Goal: Task Accomplishment & Management: Use online tool/utility

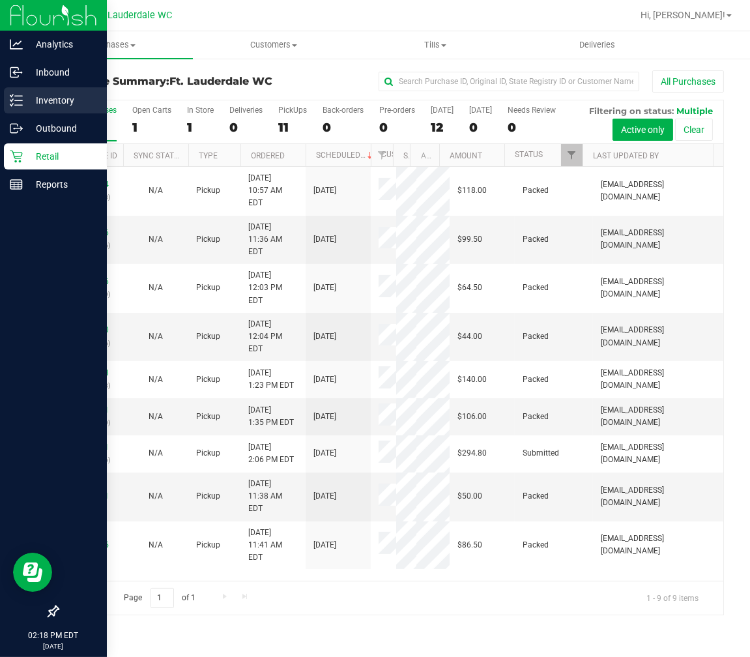
click at [8, 102] on div "Inventory" at bounding box center [55, 100] width 103 height 26
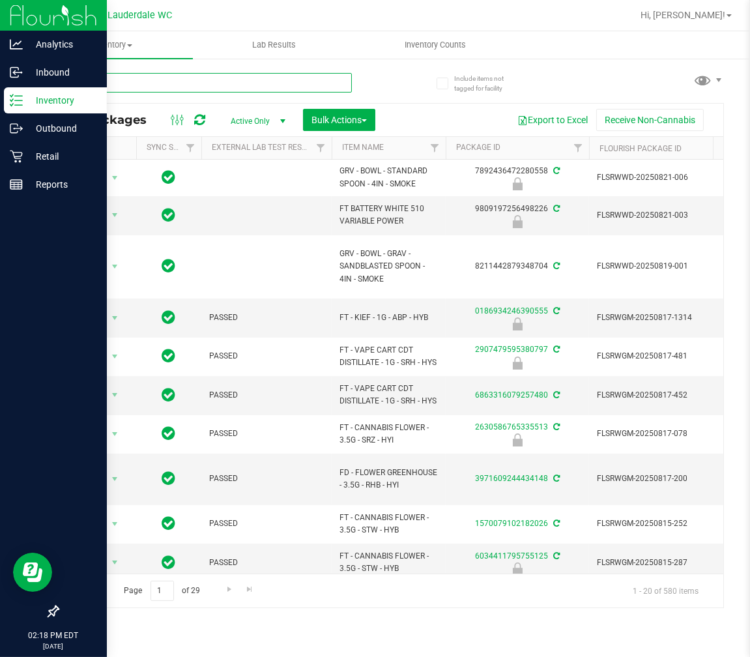
click at [216, 75] on input "text" at bounding box center [204, 83] width 294 height 20
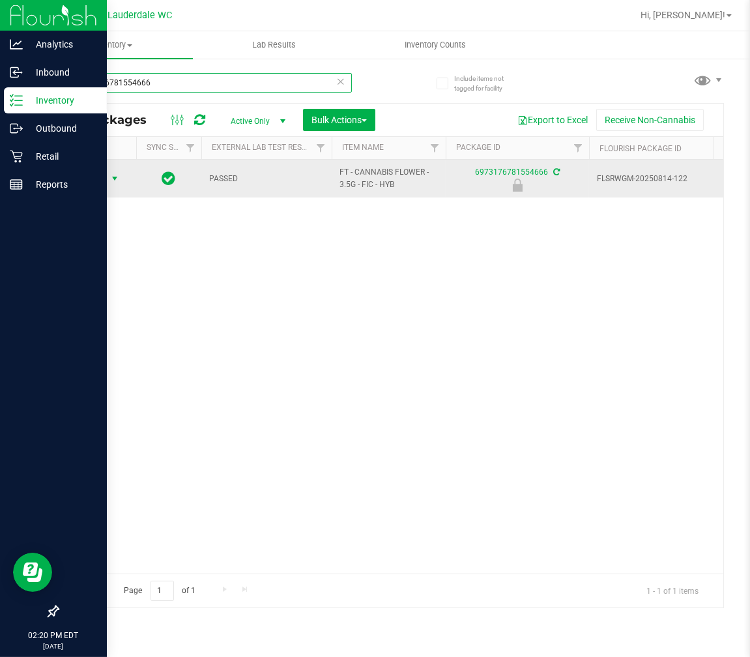
type input "6973176781554666"
click at [103, 183] on span "Action" at bounding box center [88, 178] width 35 height 18
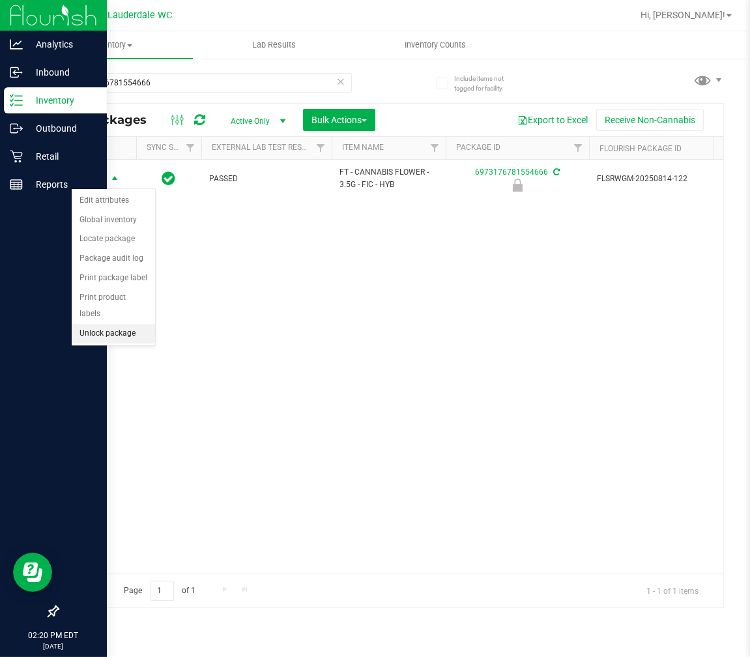
click at [111, 327] on li "Unlock package" at bounding box center [113, 334] width 83 height 20
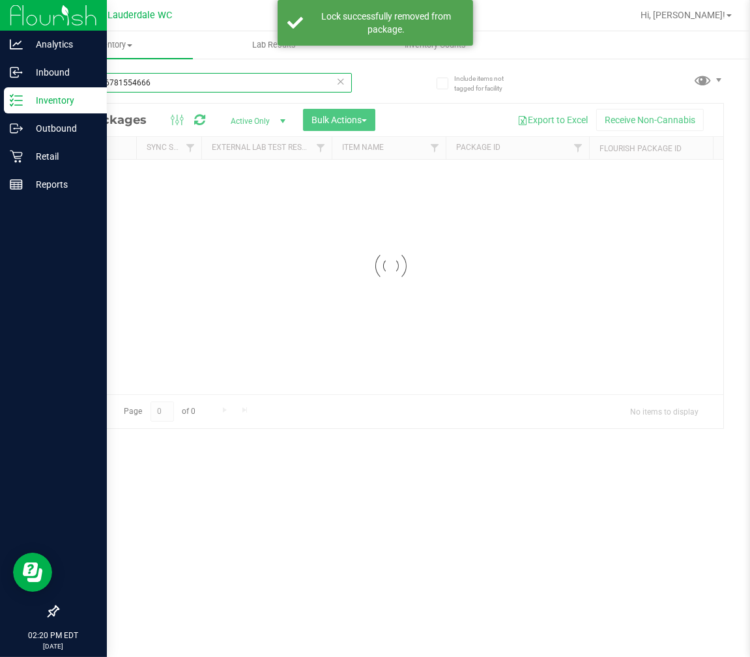
click at [143, 77] on div "Inventory All packages All inventory Waste log Create inventory Lab Results Inv…" at bounding box center [390, 343] width 719 height 625
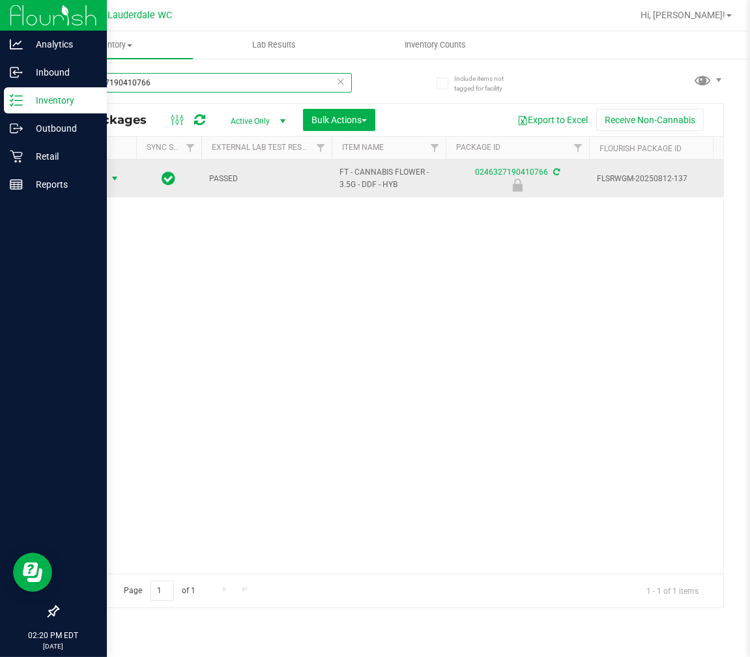
type input "0246327190410766"
click at [108, 184] on span "select" at bounding box center [115, 178] width 16 height 18
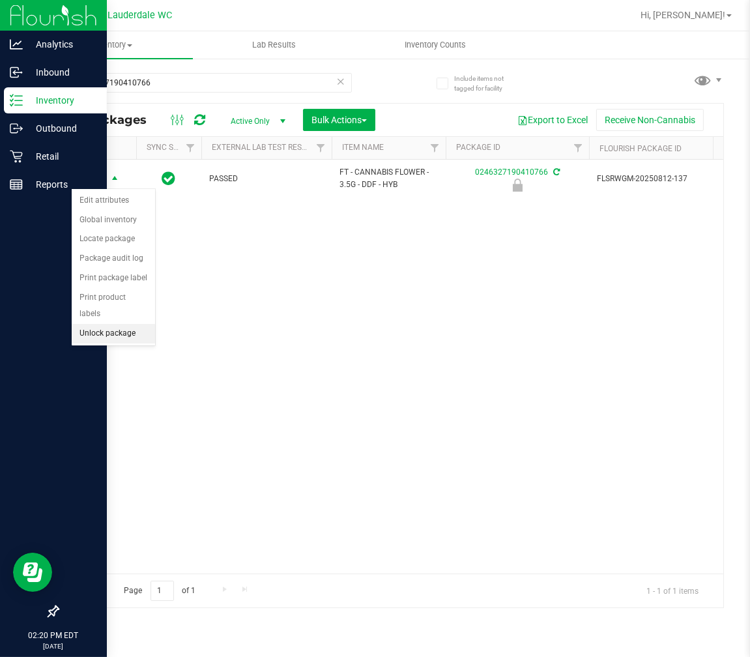
click at [122, 342] on li "Unlock package" at bounding box center [113, 334] width 83 height 20
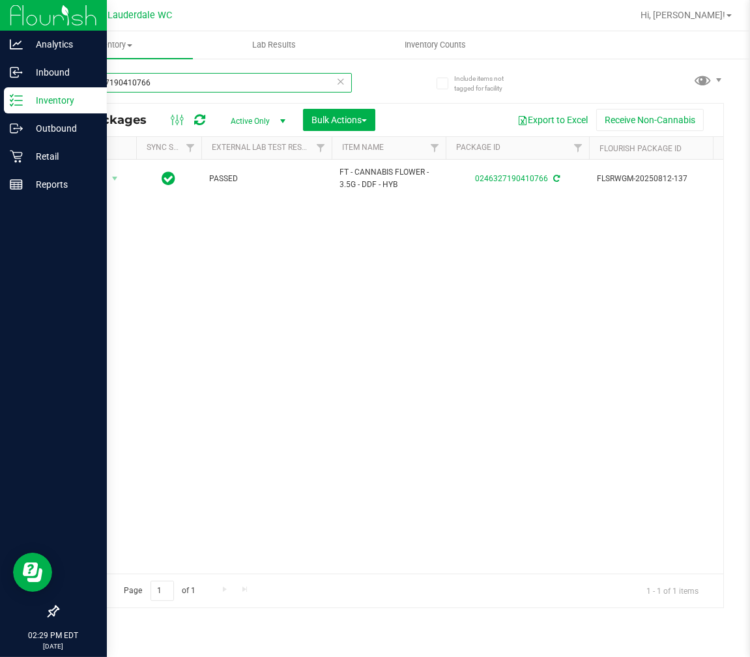
click at [161, 81] on input "0246327190410766" at bounding box center [204, 83] width 294 height 20
click at [161, 80] on input "0246327190410766" at bounding box center [204, 83] width 294 height 20
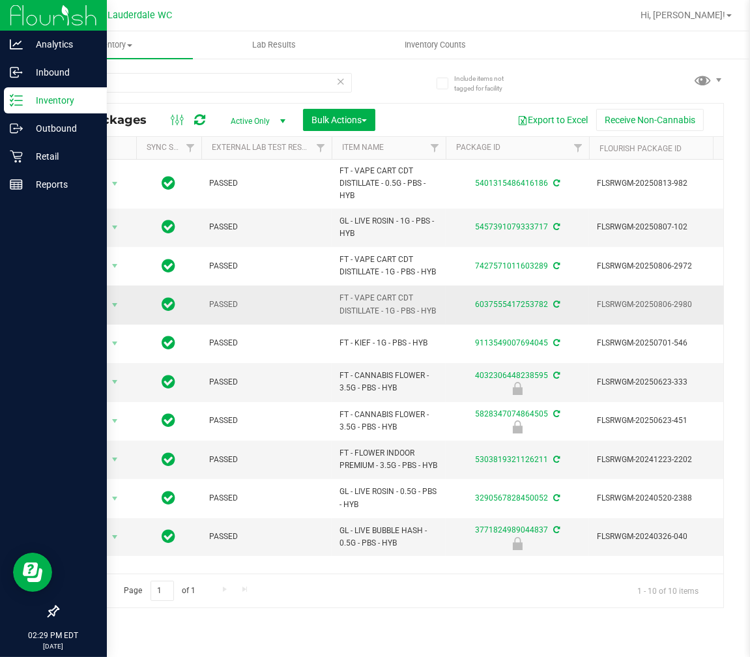
click at [367, 301] on span "FT - VAPE CART CDT DISTILLATE - 1G - PBS - HYB" at bounding box center [388, 304] width 98 height 25
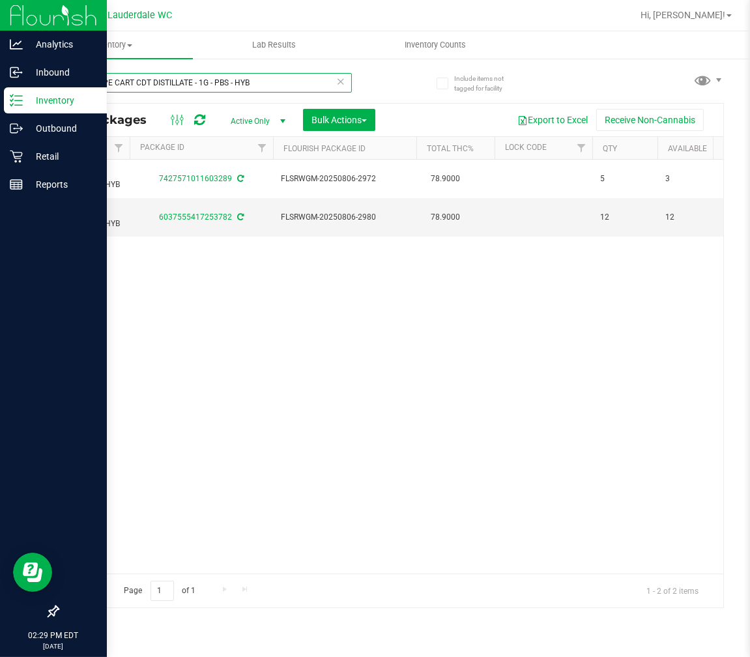
scroll to position [0, 314]
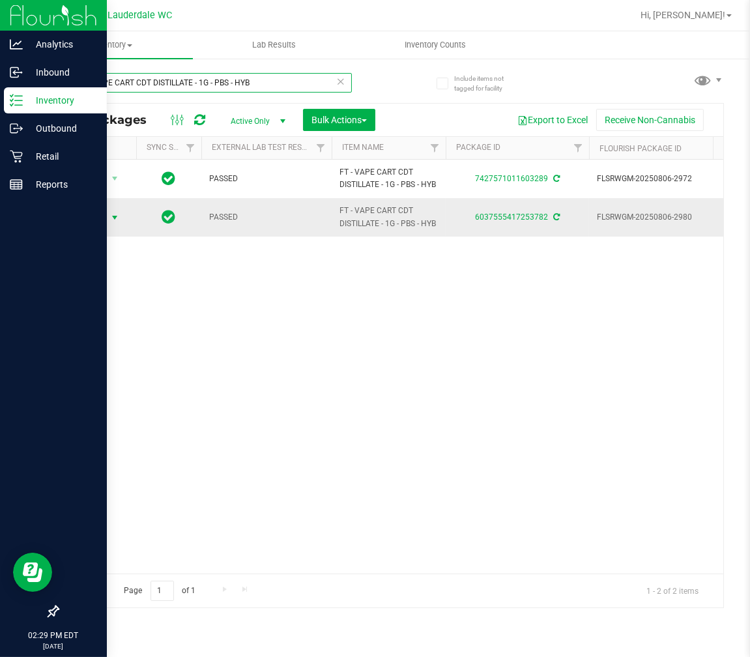
type input "FT - VAPE CART CDT DISTILLATE - 1G - PBS - HYB"
click at [112, 217] on span "select" at bounding box center [114, 217] width 10 height 10
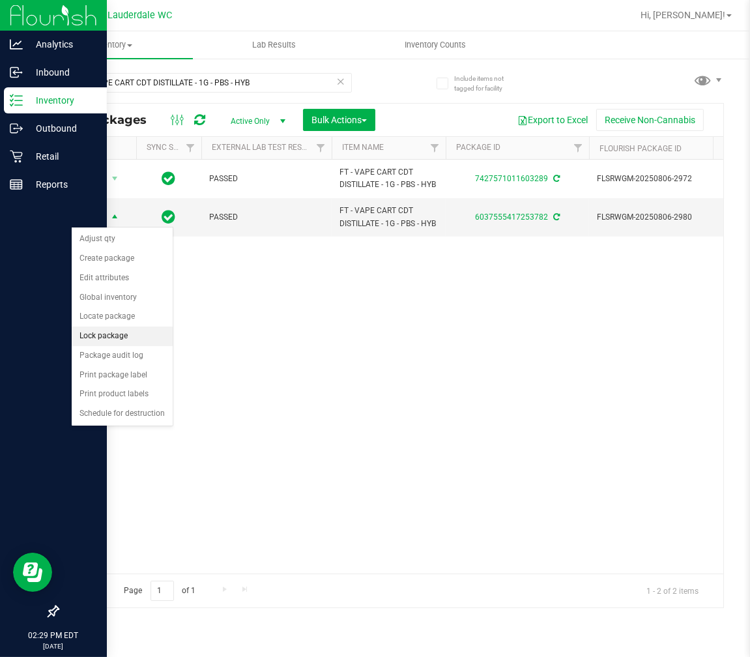
click at [146, 335] on li "Lock package" at bounding box center [122, 336] width 101 height 20
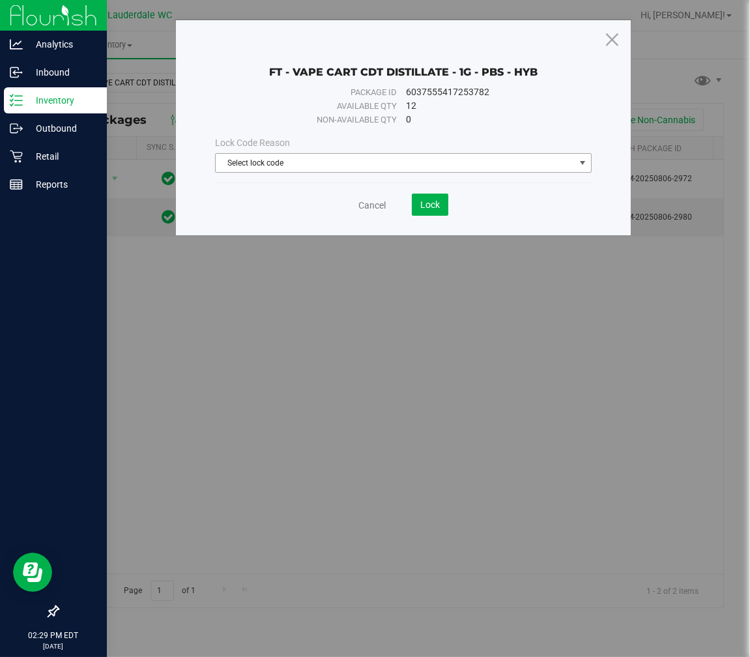
click at [383, 162] on span "Select lock code" at bounding box center [395, 163] width 359 height 18
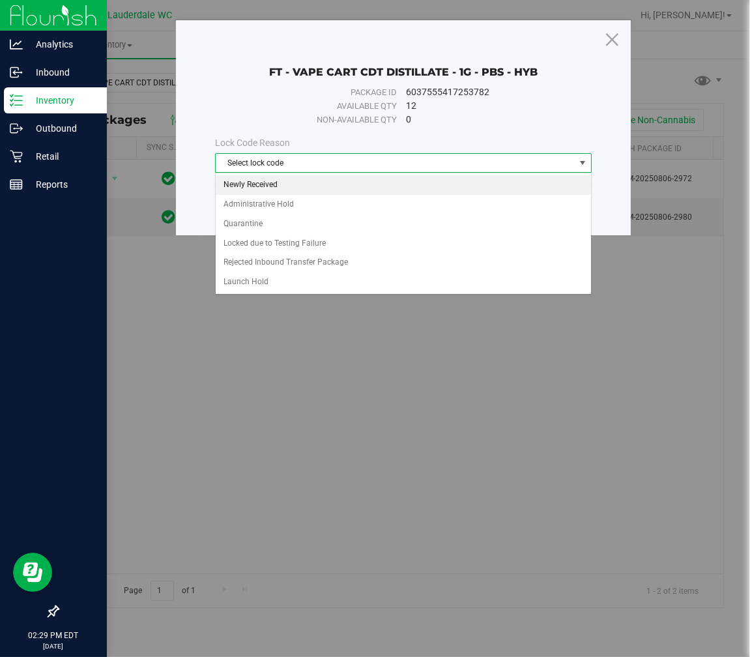
click at [269, 189] on li "Newly Received" at bounding box center [403, 185] width 375 height 20
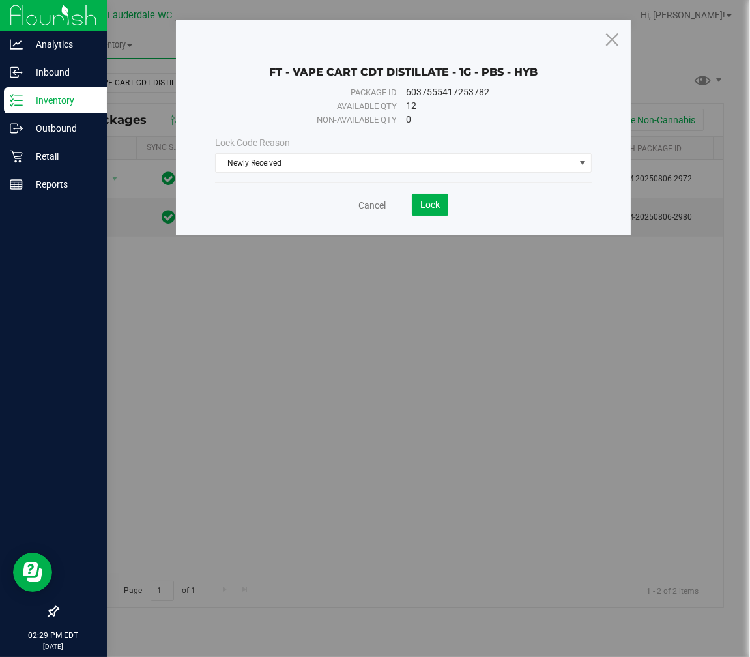
click at [452, 199] on div "Cancel Lock" at bounding box center [403, 204] width 377 height 22
click at [438, 209] on span "Lock" at bounding box center [430, 204] width 20 height 10
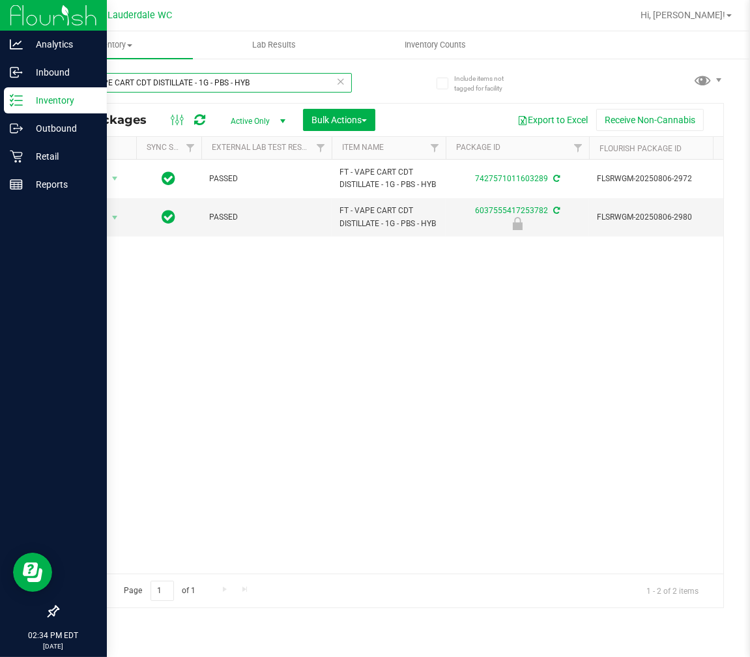
click at [284, 74] on input "FT - VAPE CART CDT DISTILLATE - 1G - PBS - HYB" at bounding box center [204, 83] width 294 height 20
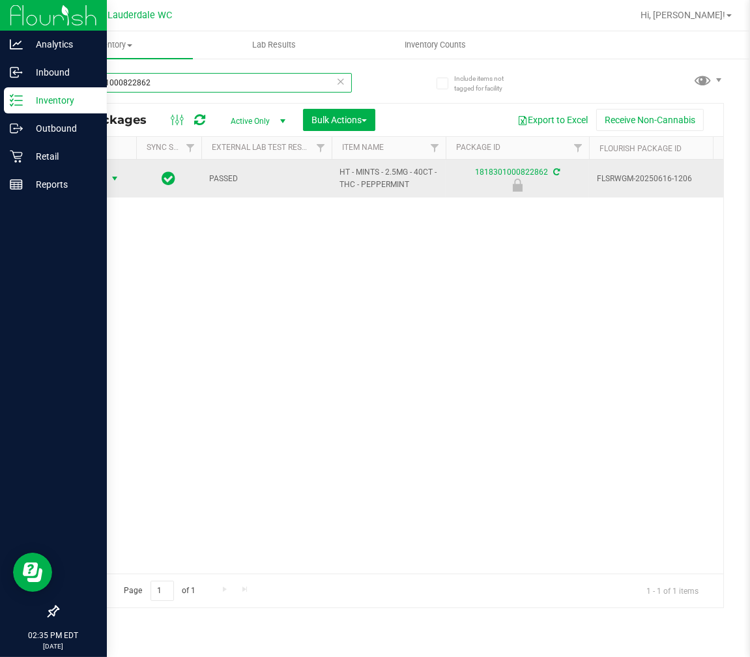
type input "1818301000822862"
click at [113, 177] on span "select" at bounding box center [114, 178] width 10 height 10
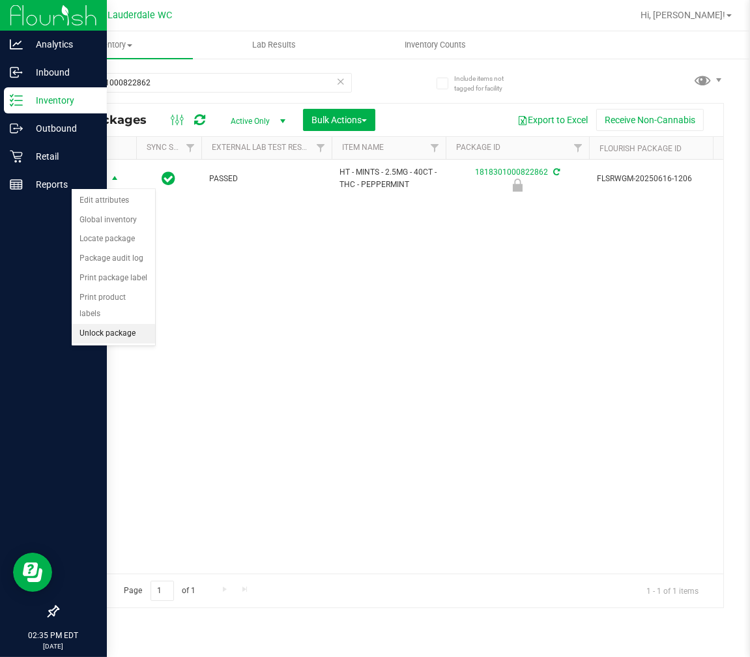
click at [88, 336] on li "Unlock package" at bounding box center [113, 334] width 83 height 20
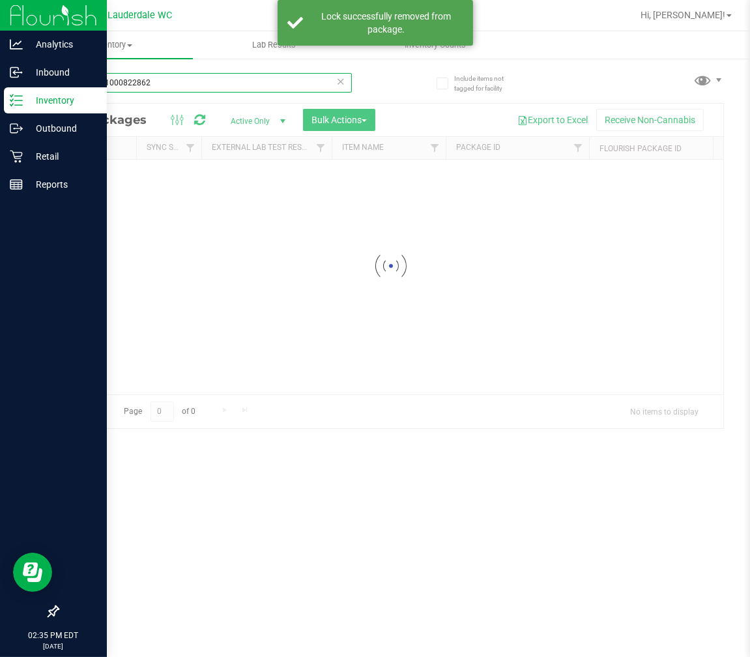
click at [161, 83] on input "1818301000822862" at bounding box center [204, 83] width 294 height 20
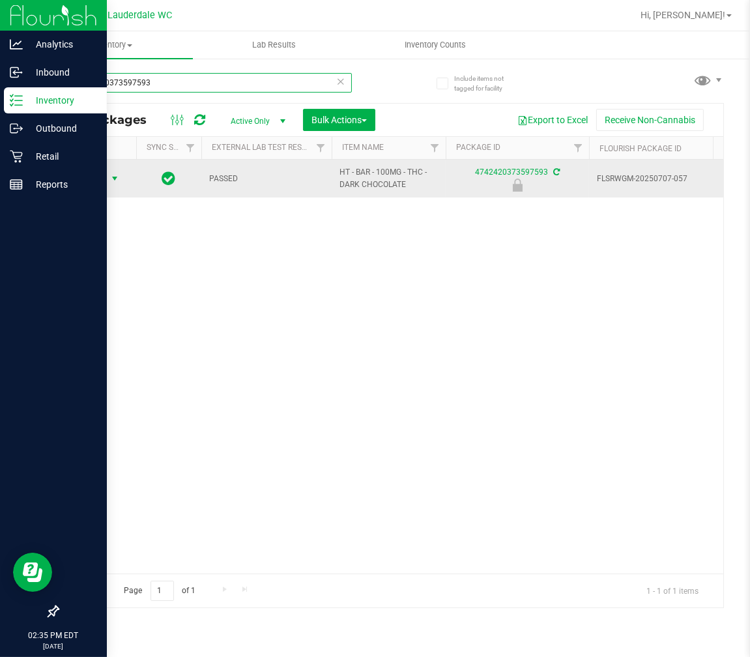
type input "4742420373597593"
click at [115, 177] on span "select" at bounding box center [114, 178] width 10 height 10
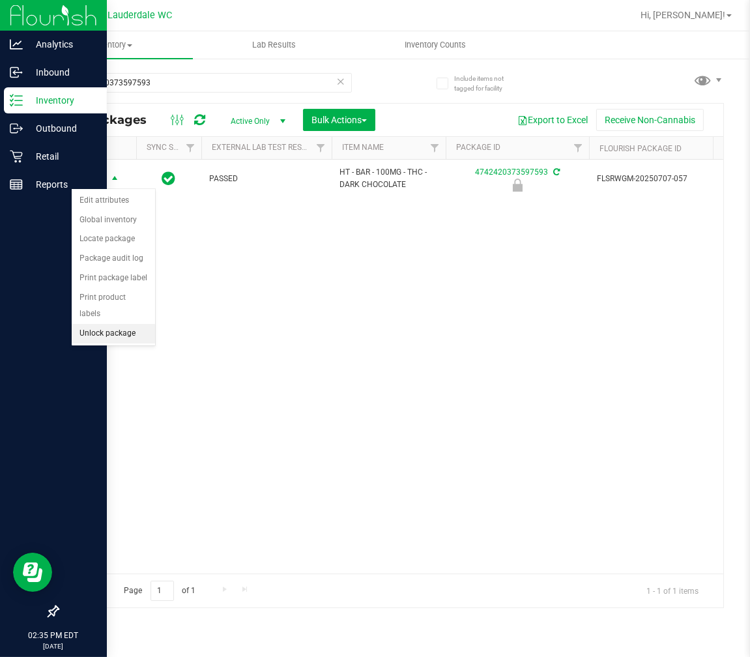
click at [115, 326] on li "Unlock package" at bounding box center [113, 334] width 83 height 20
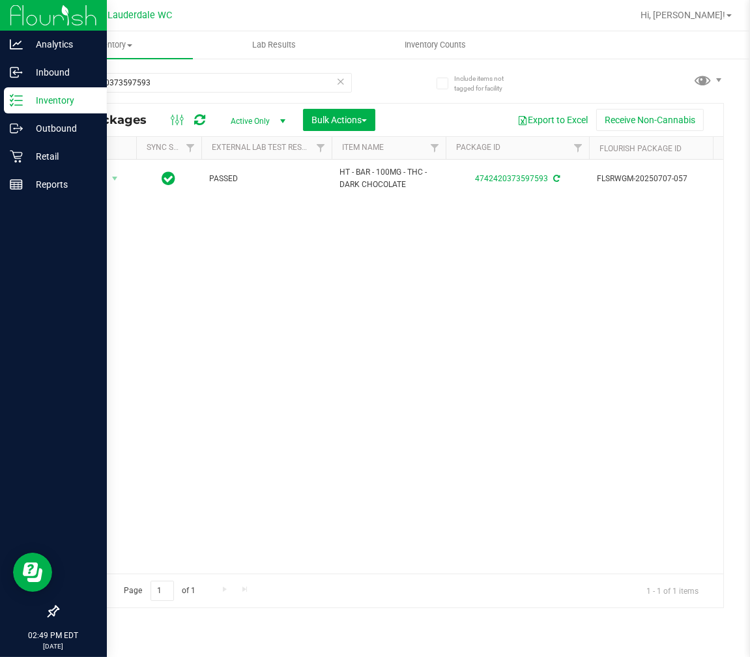
click at [341, 81] on icon at bounding box center [340, 81] width 9 height 16
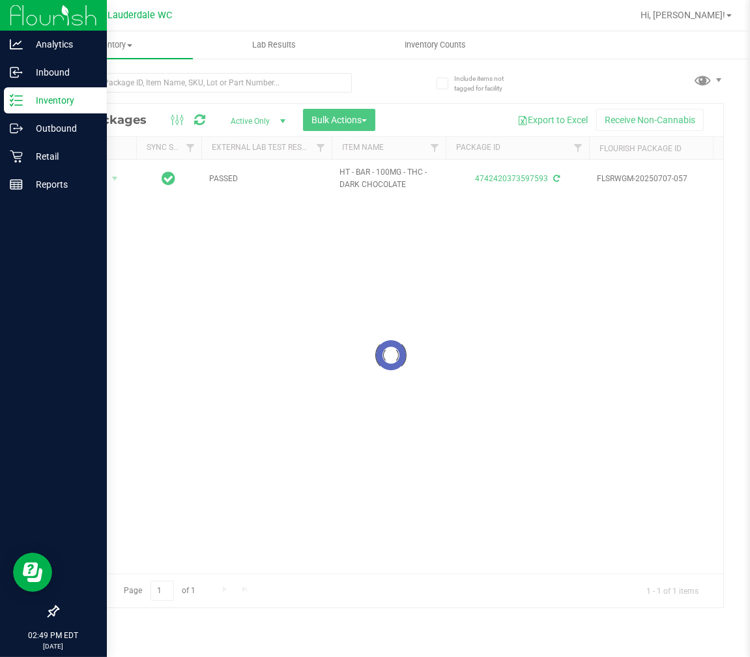
click at [250, 113] on span "Active Only" at bounding box center [256, 121] width 72 height 18
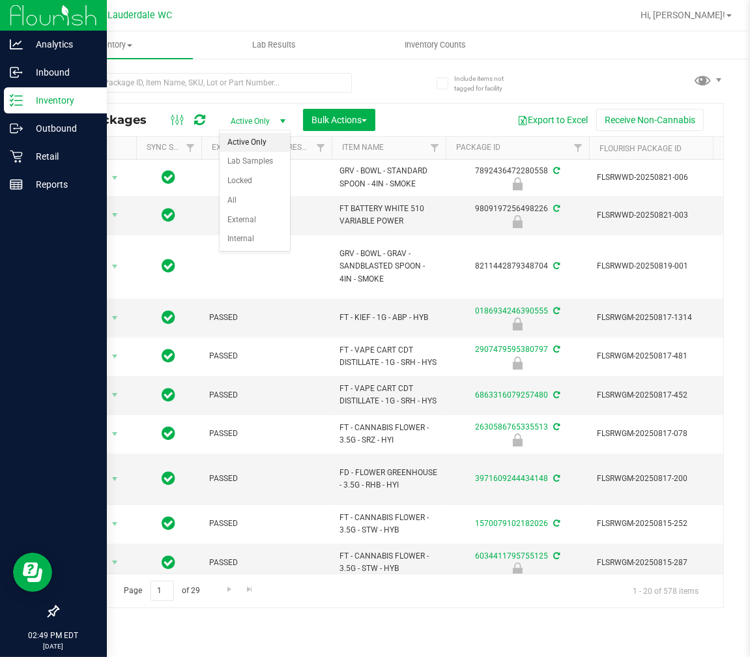
click at [11, 104] on icon at bounding box center [16, 100] width 13 height 13
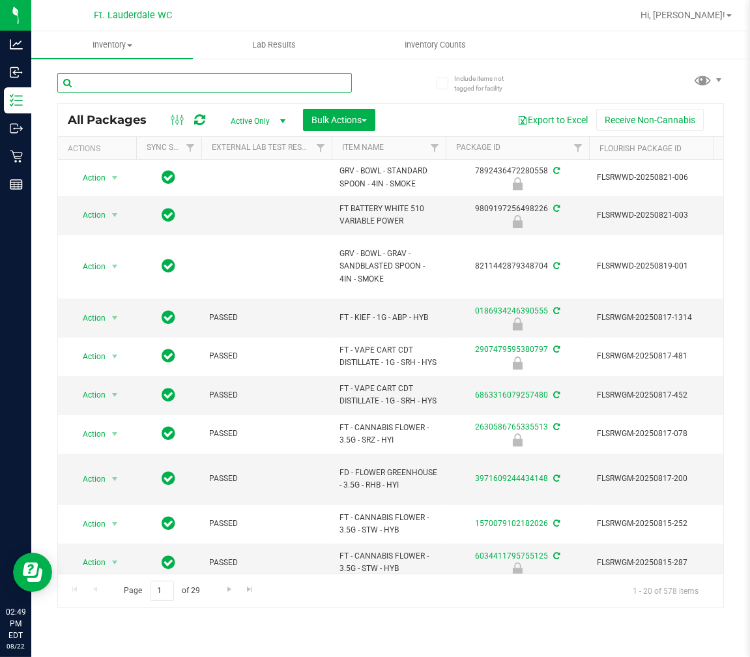
click at [170, 85] on input "text" at bounding box center [204, 83] width 294 height 20
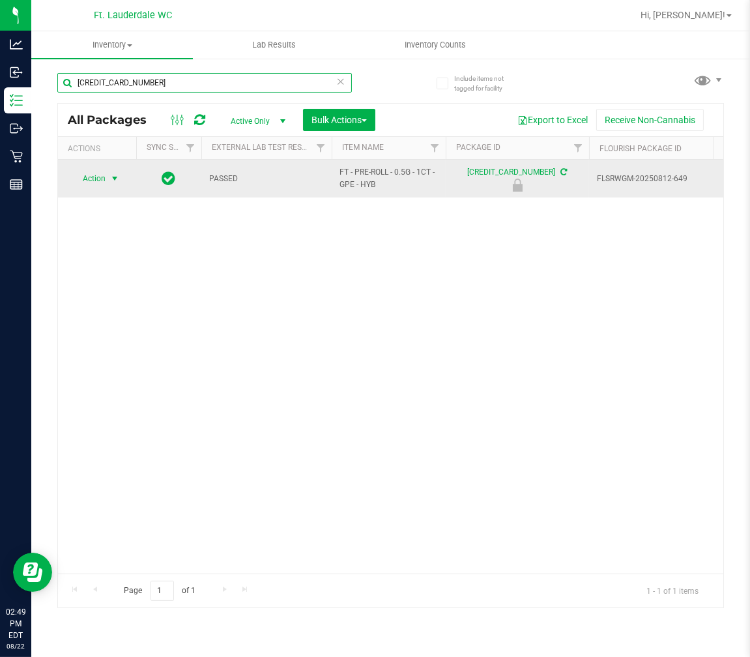
type input "[CREDIT_CARD_NUMBER]"
click at [109, 181] on span "select" at bounding box center [114, 178] width 10 height 10
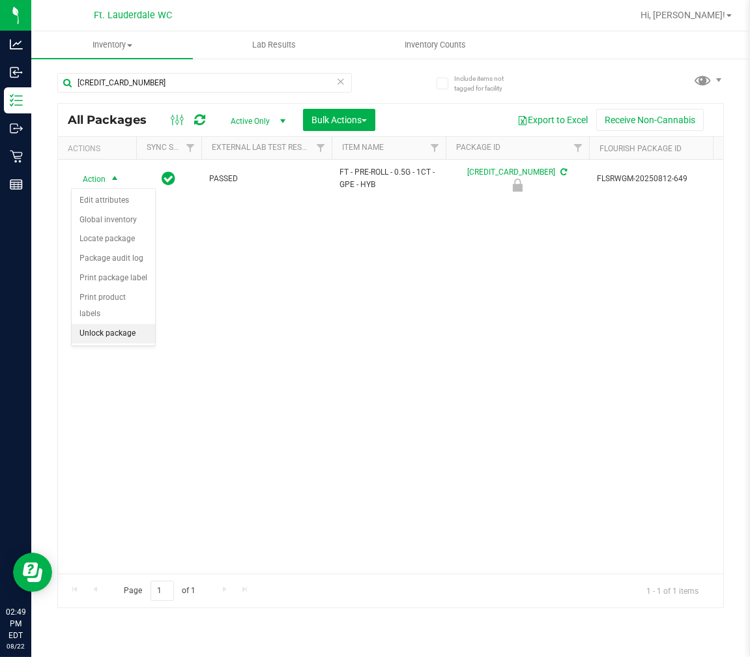
click at [122, 330] on li "Unlock package" at bounding box center [113, 334] width 83 height 20
